Goal: Task Accomplishment & Management: Manage account settings

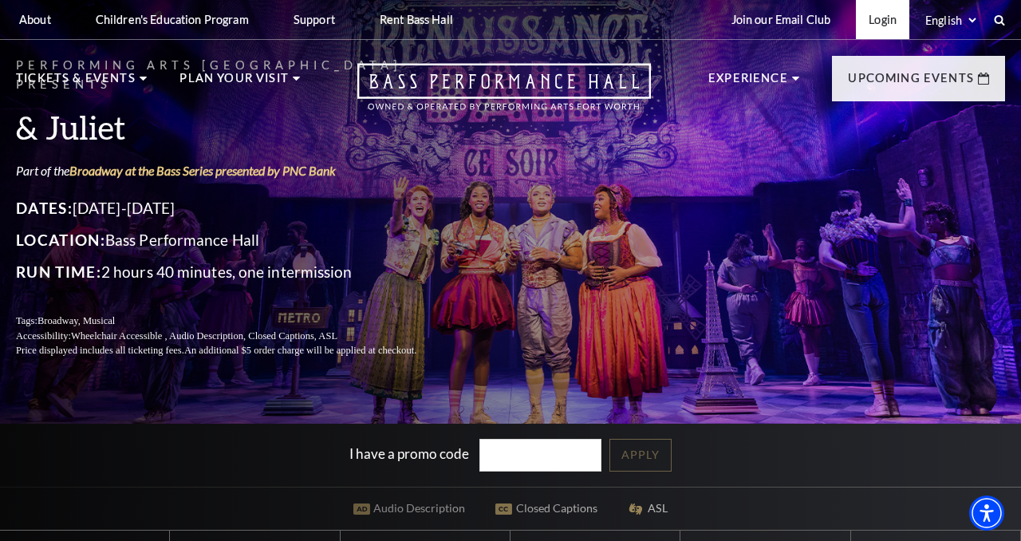
click at [873, 19] on link "Login" at bounding box center [882, 19] width 53 height 39
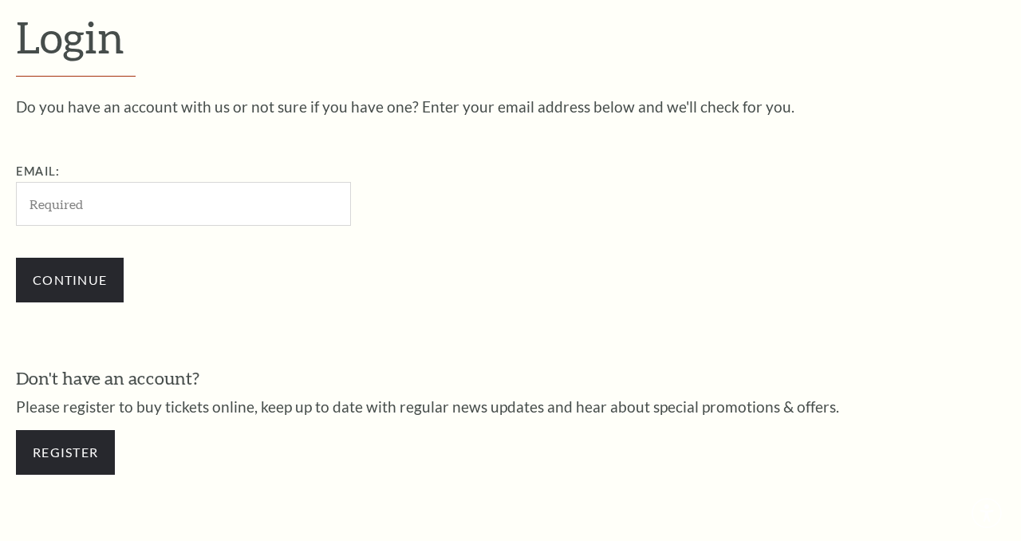
scroll to position [434, 0]
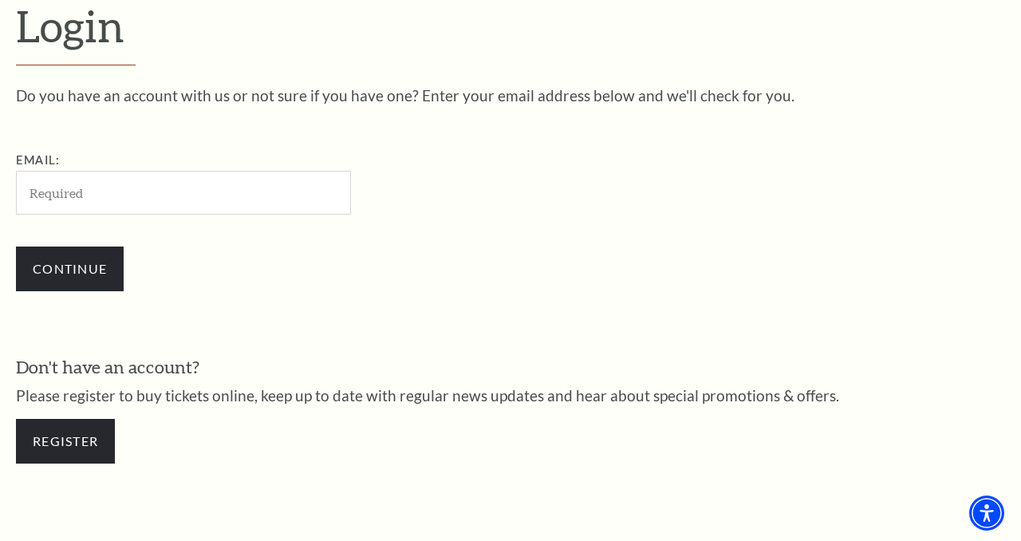
click at [240, 259] on div "Continue" at bounding box center [263, 268] width 494 height 77
click at [171, 194] on input "Email:" at bounding box center [183, 193] width 335 height 44
type input "[EMAIL_ADDRESS][DOMAIN_NAME]"
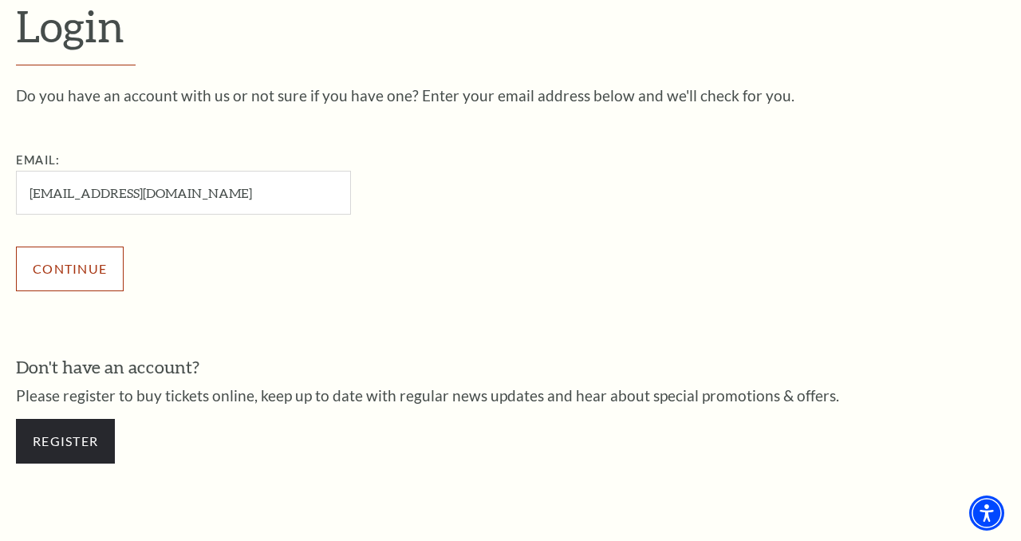
click at [88, 277] on input "Continue" at bounding box center [70, 268] width 108 height 45
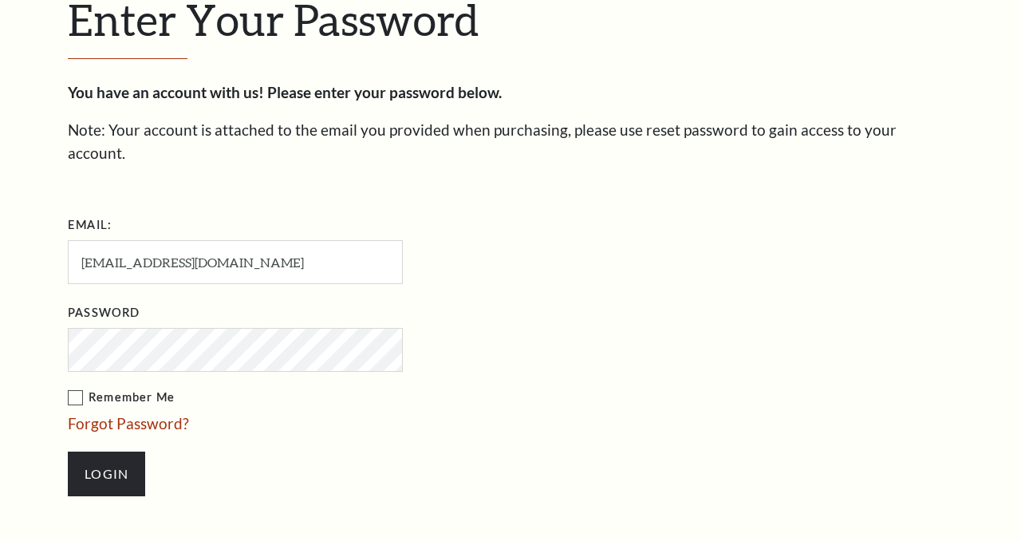
scroll to position [449, 0]
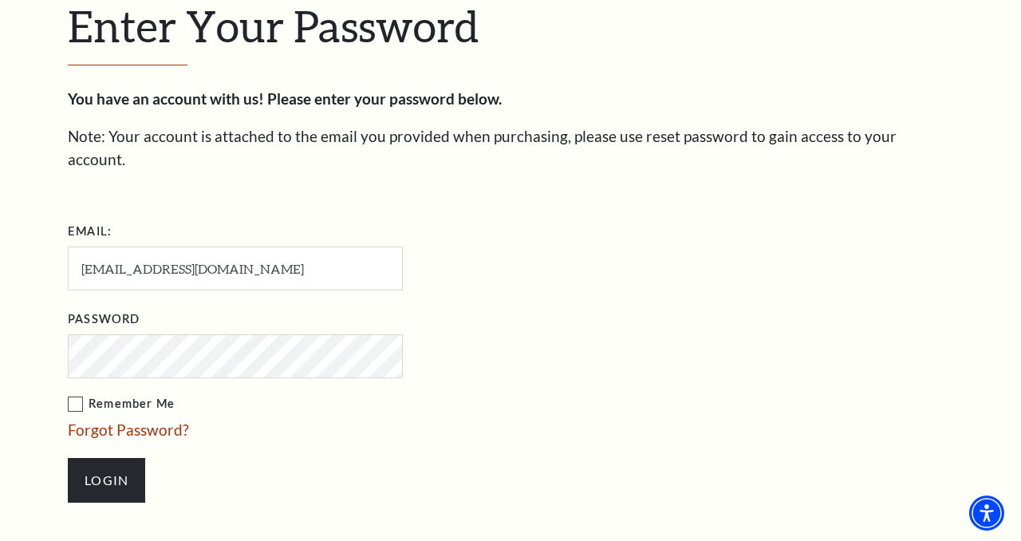
click at [68, 458] on input "Login" at bounding box center [106, 480] width 77 height 45
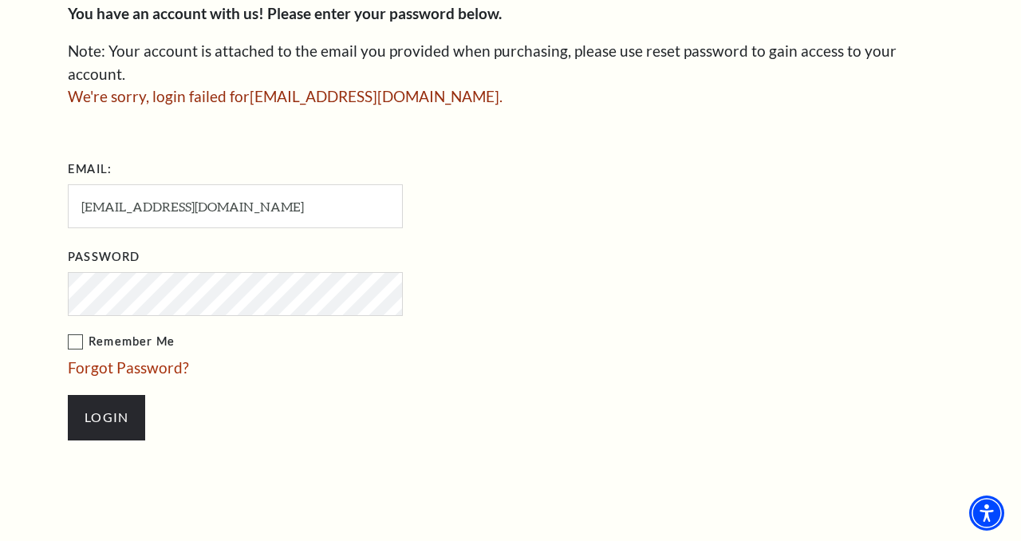
click at [167, 294] on ul "Email: Rhiannon@333apparel.com Password Remember Me Forgot Password? Login" at bounding box center [327, 306] width 518 height 300
click at [112, 403] on input "Login" at bounding box center [106, 417] width 77 height 45
click at [112, 358] on link "Forgot Password?" at bounding box center [128, 367] width 121 height 18
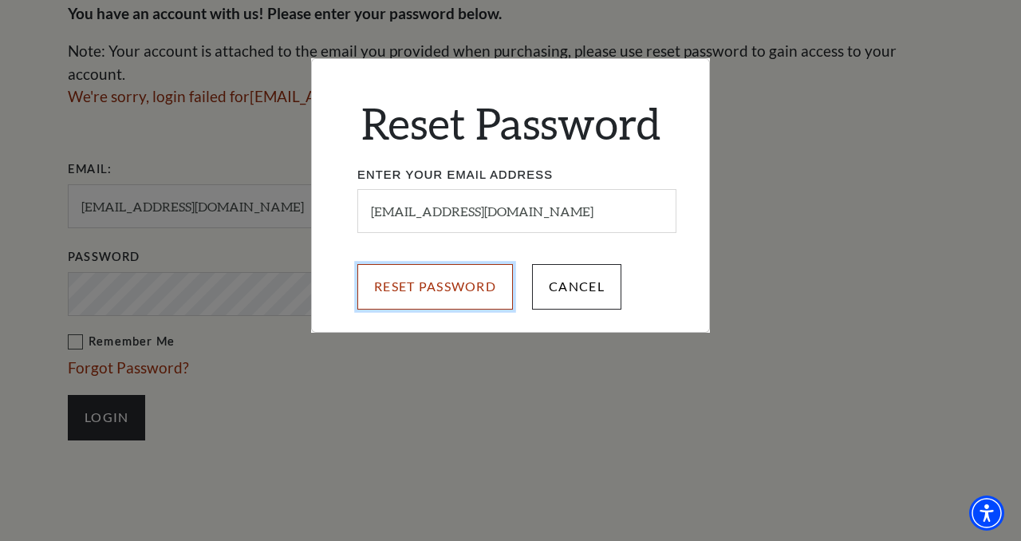
click at [450, 287] on input "Reset Password" at bounding box center [434, 286] width 155 height 45
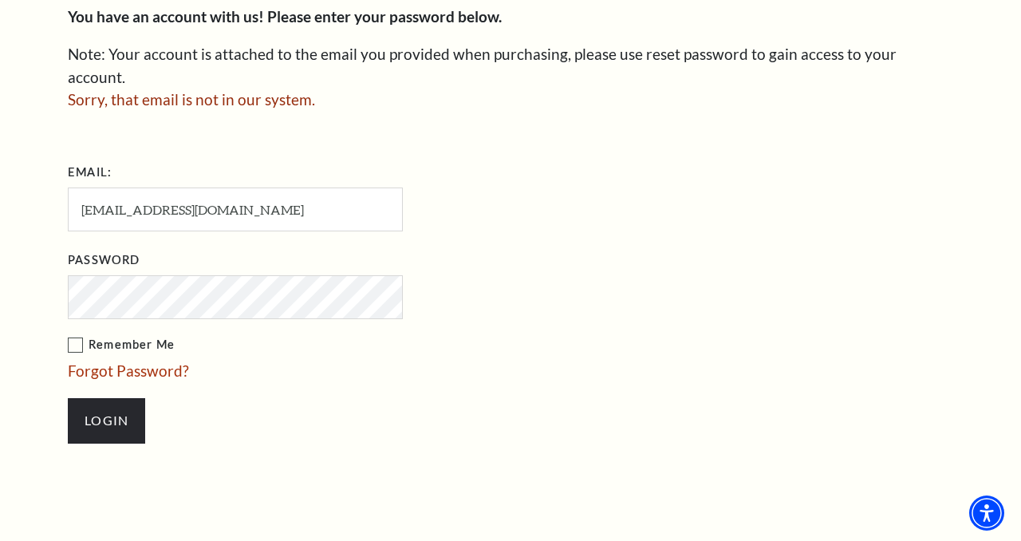
scroll to position [534, 0]
